Goal: Information Seeking & Learning: Find specific fact

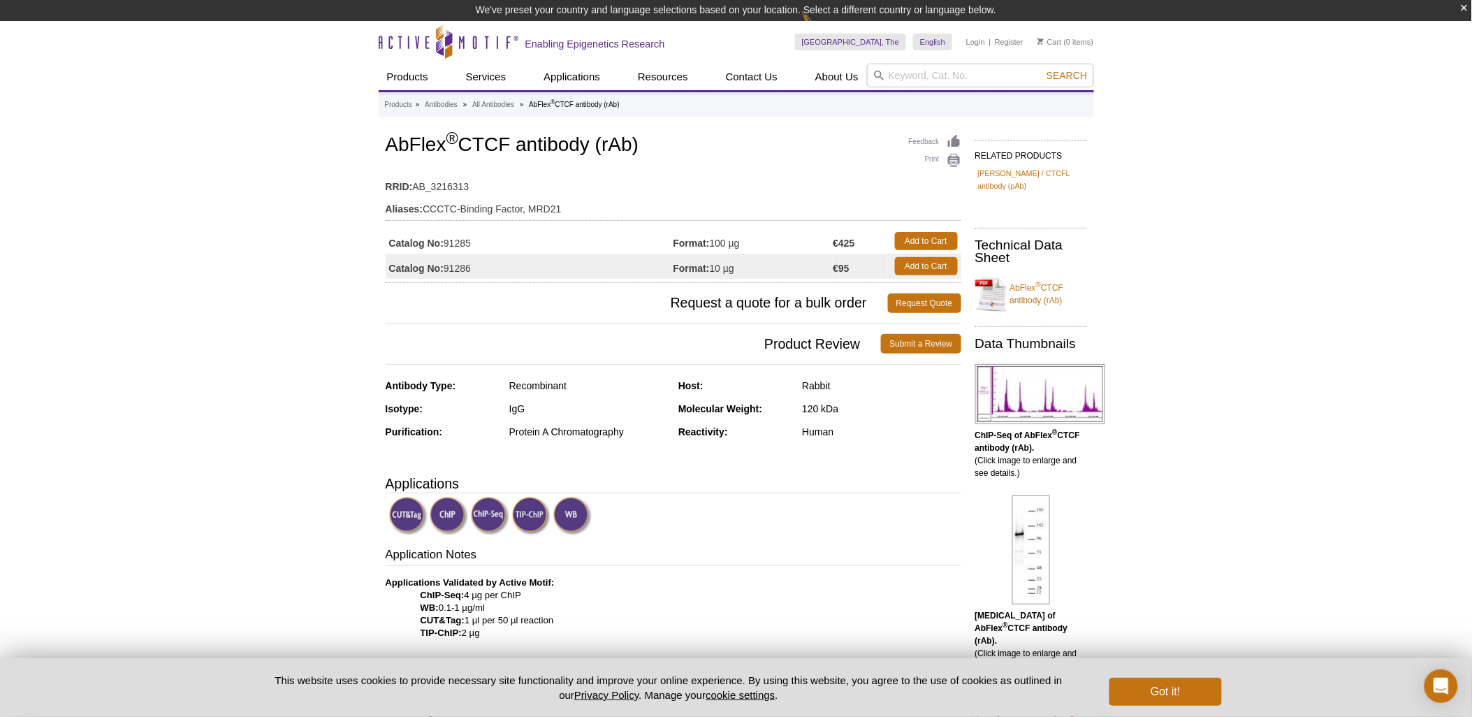
scroll to position [78, 0]
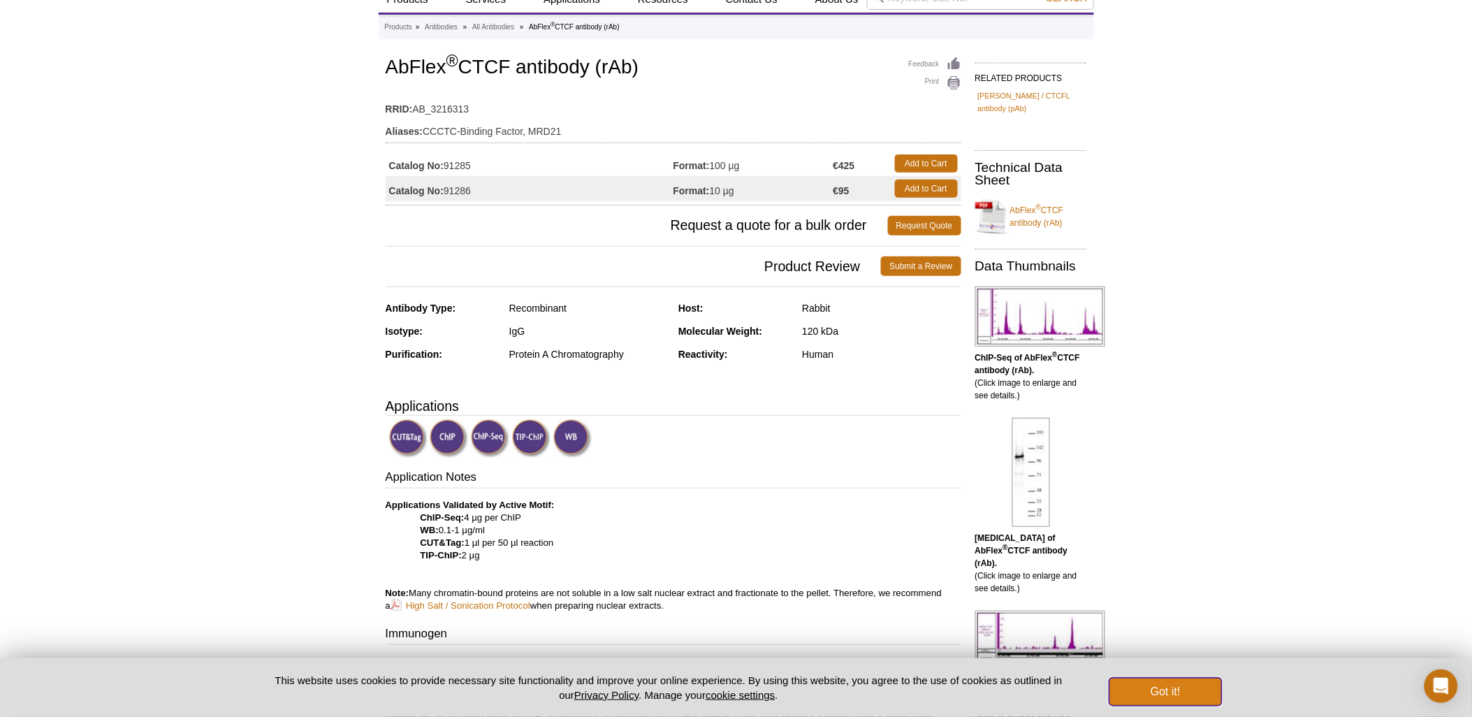
click at [1165, 679] on button "Got it!" at bounding box center [1166, 692] width 112 height 28
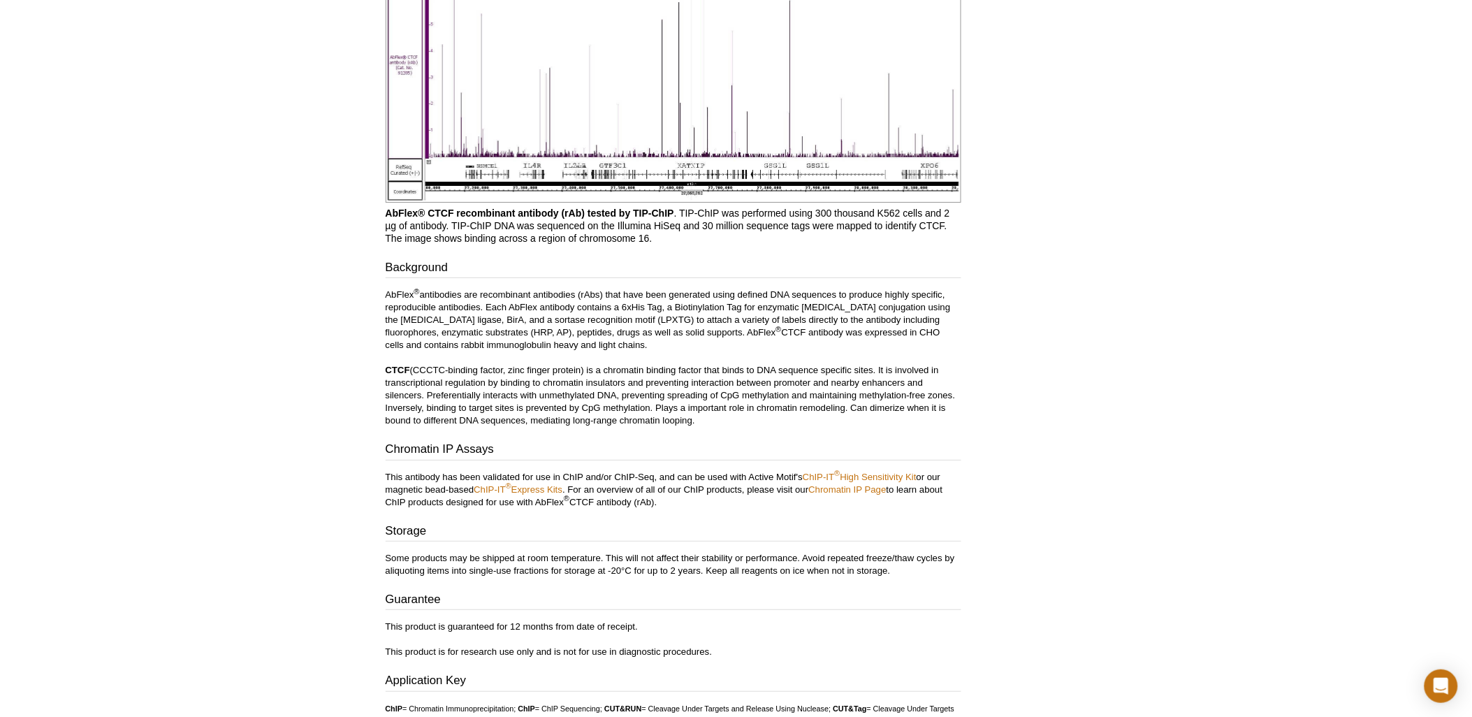
scroll to position [1955, 0]
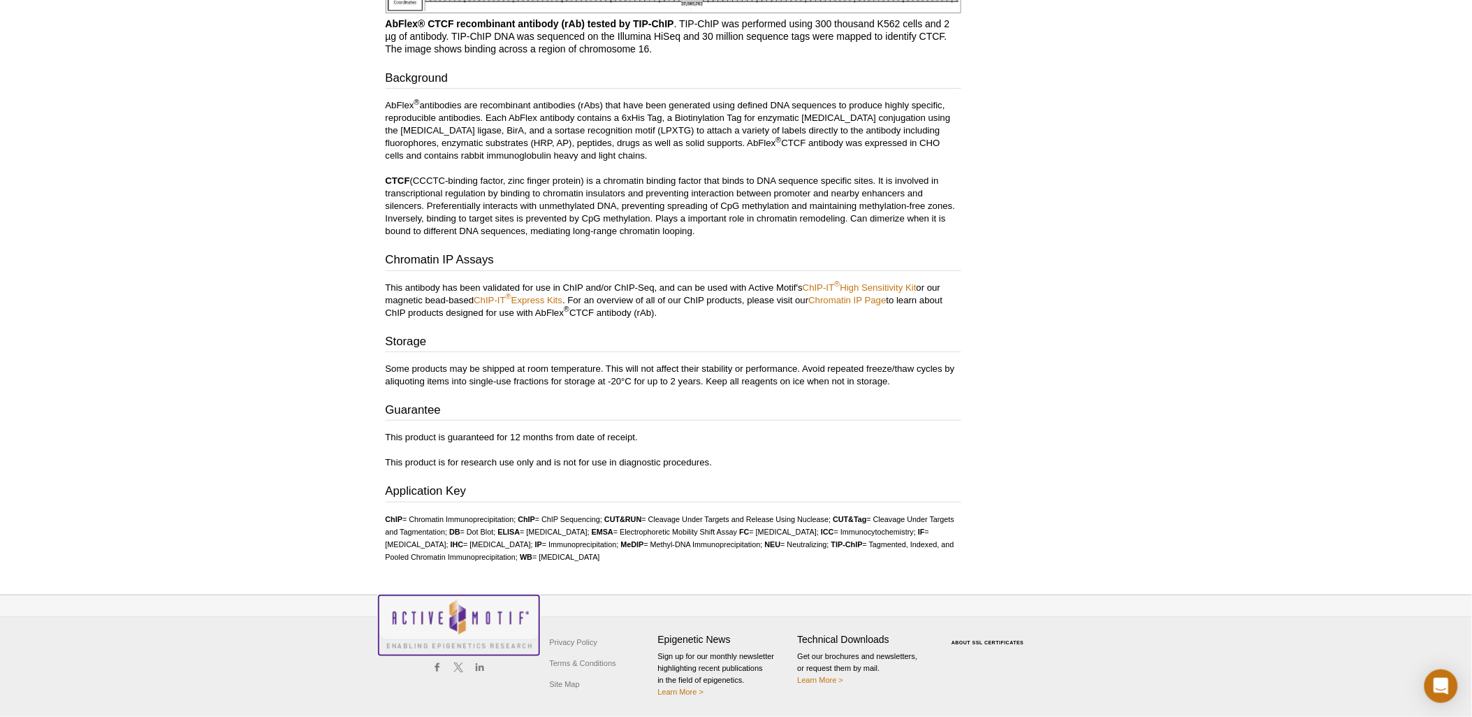
click at [452, 616] on img at bounding box center [459, 623] width 161 height 57
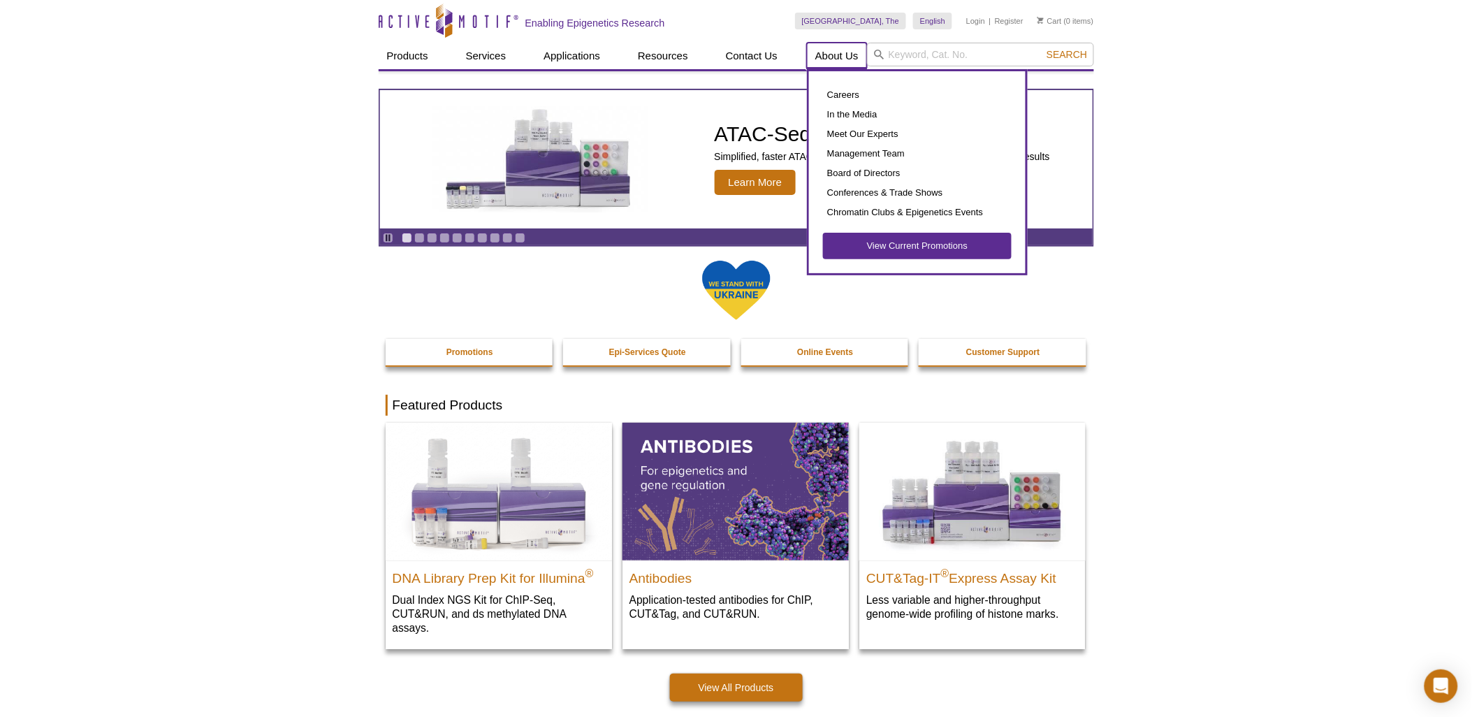
click at [828, 55] on link "About Us" at bounding box center [837, 56] width 60 height 27
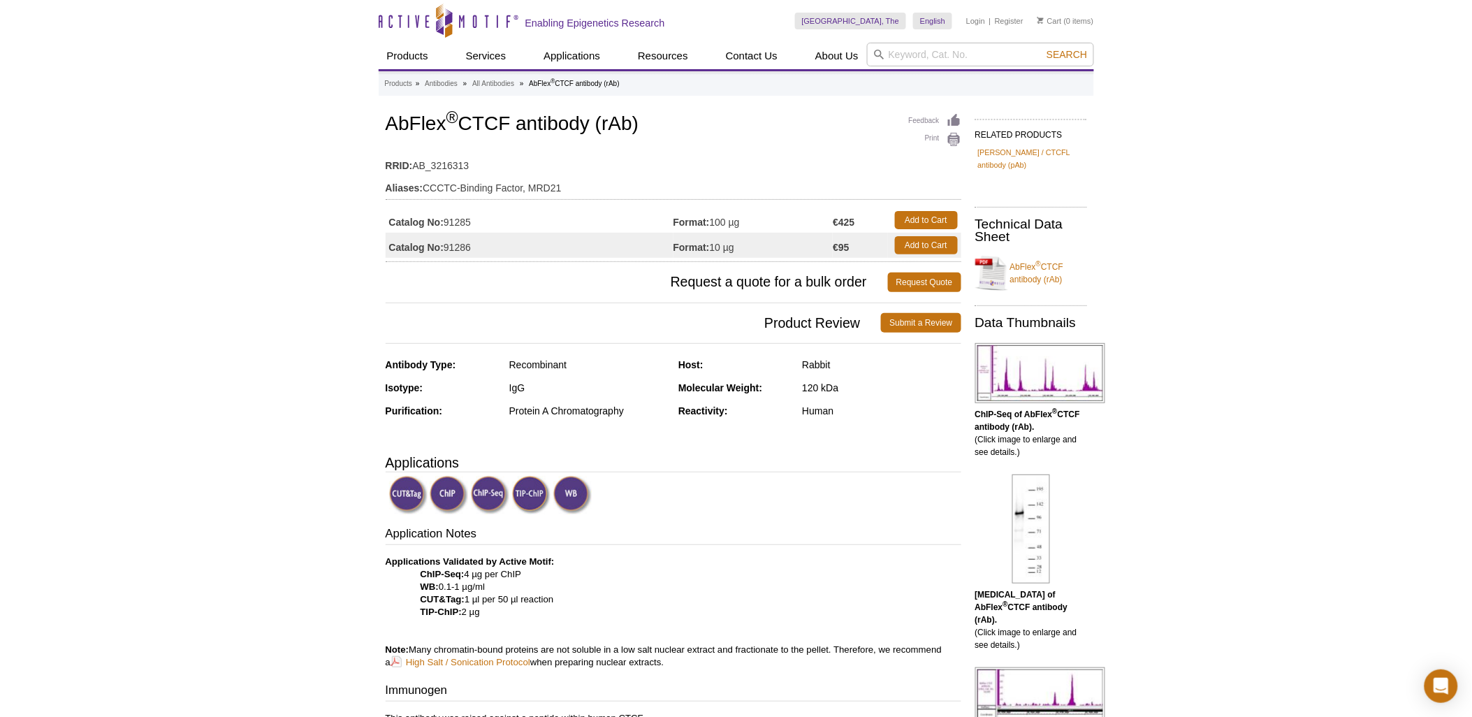
drag, startPoint x: 388, startPoint y: 121, endPoint x: 648, endPoint y: 133, distance: 260.2
click at [648, 133] on h1 "AbFlex ® CTCF antibody (rAb)" at bounding box center [674, 125] width 576 height 24
copy h1 "AbFlex ® CTCF antibody (rAb)"
drag, startPoint x: 444, startPoint y: 219, endPoint x: 479, endPoint y: 224, distance: 34.7
click at [479, 224] on td "Catalog No: 91285" at bounding box center [530, 220] width 288 height 25
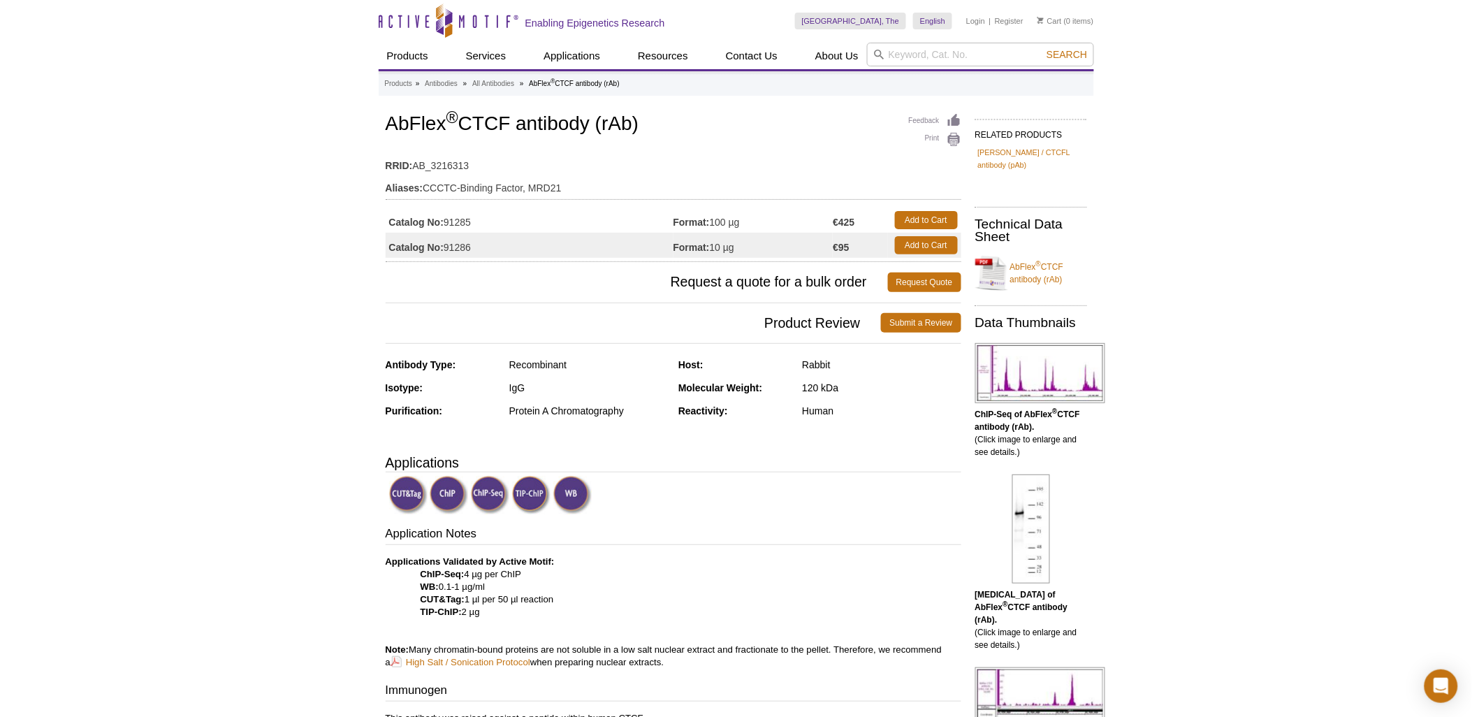
copy td "91285"
